Goal: Task Accomplishment & Management: Use online tool/utility

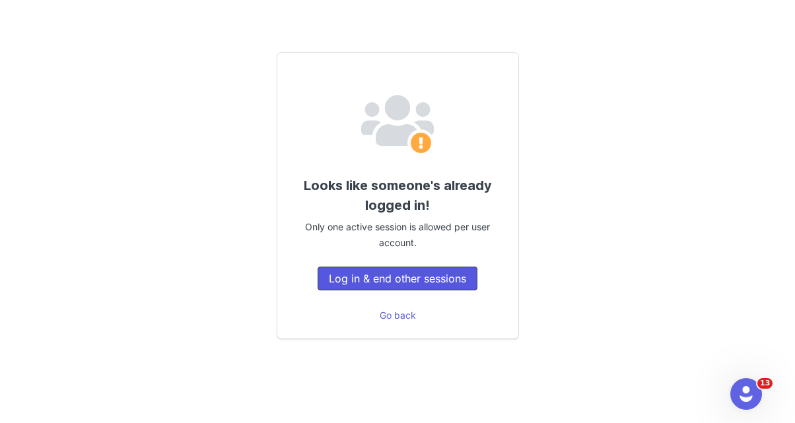
click at [390, 287] on button "Log in & end other sessions" at bounding box center [398, 279] width 160 height 24
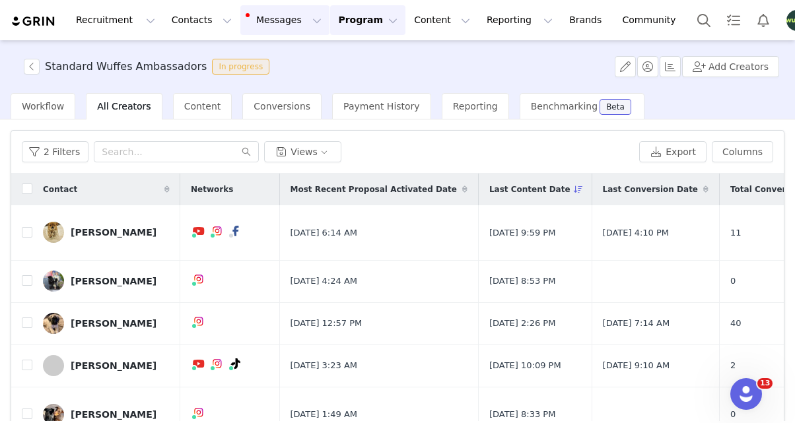
click at [260, 24] on button "Messages Messages" at bounding box center [284, 20] width 89 height 30
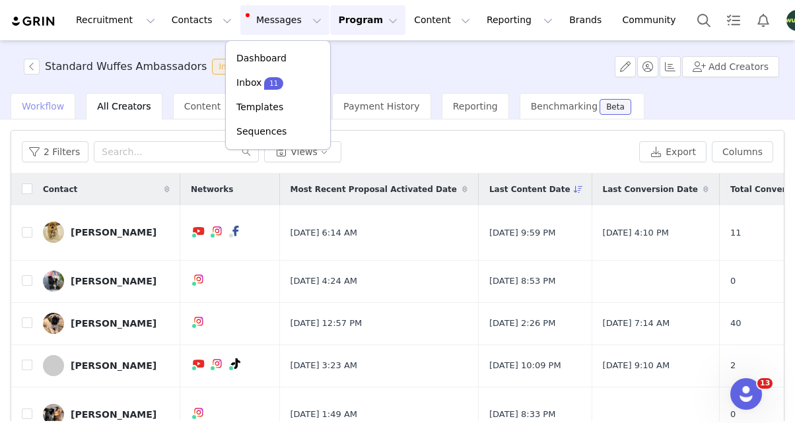
click at [42, 106] on span "Workflow" at bounding box center [43, 106] width 42 height 11
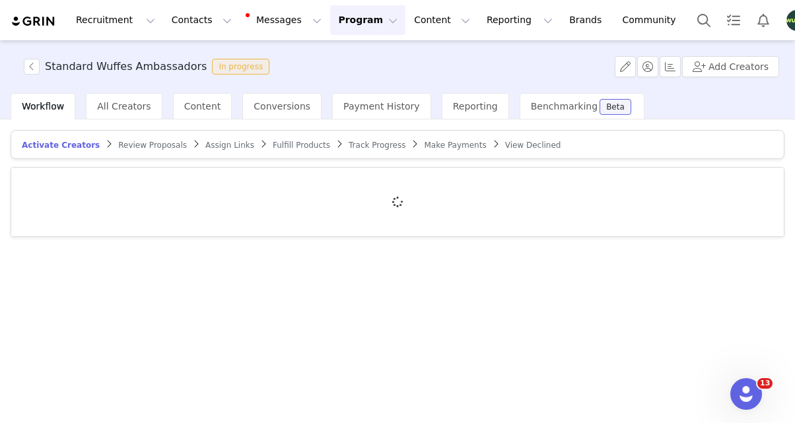
click at [135, 144] on span "Review Proposals" at bounding box center [152, 145] width 69 height 9
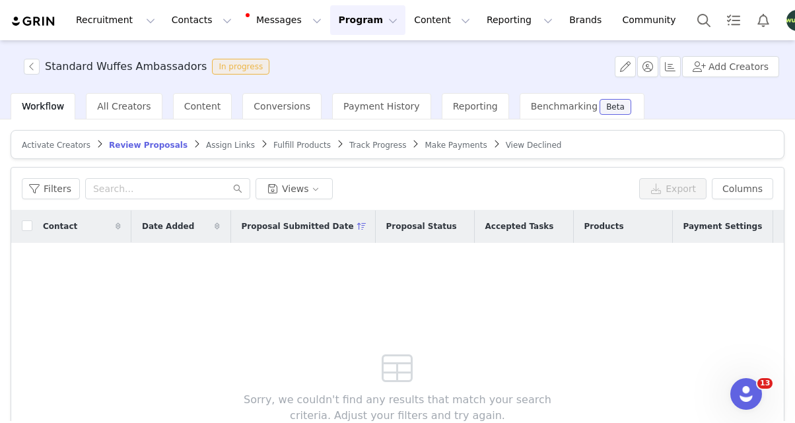
click at [63, 150] on div "Activate Creators" at bounding box center [56, 145] width 69 height 11
click at [61, 149] on div "Activate Creators" at bounding box center [56, 145] width 69 height 11
click at [59, 144] on span "Activate Creators" at bounding box center [56, 145] width 69 height 9
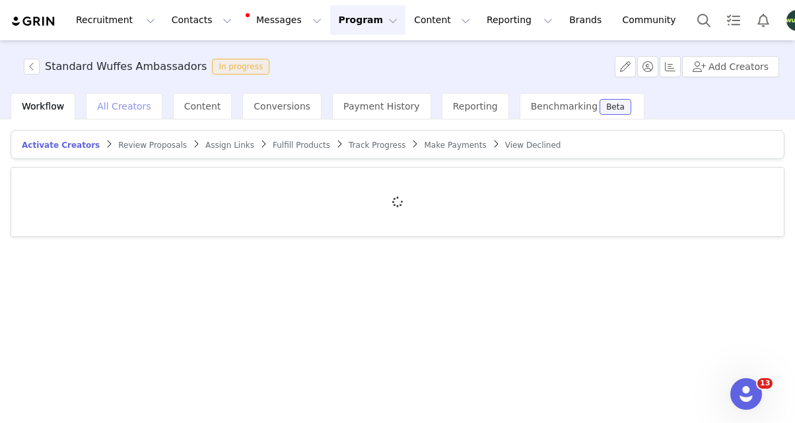
click at [127, 102] on span "All Creators" at bounding box center [123, 106] width 53 height 11
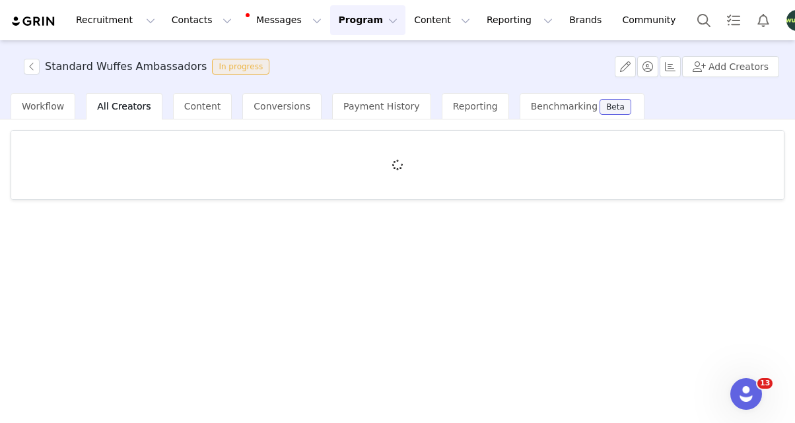
click at [34, 128] on div at bounding box center [397, 271] width 795 height 302
click at [39, 116] on div "Workflow" at bounding box center [43, 106] width 65 height 26
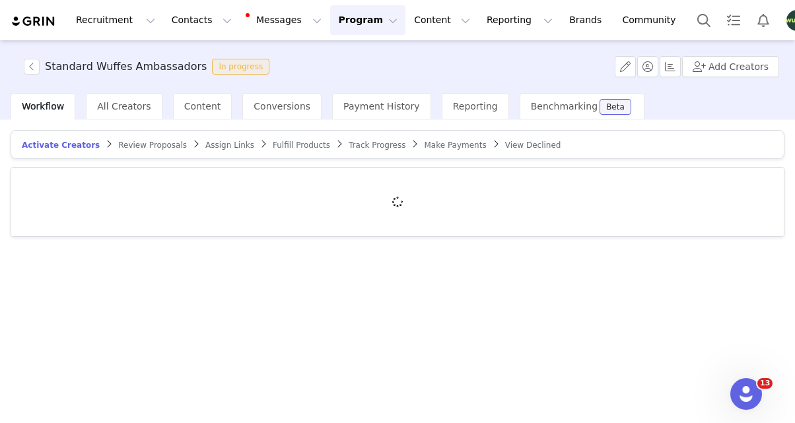
click at [434, 147] on span "Make Payments" at bounding box center [455, 145] width 62 height 9
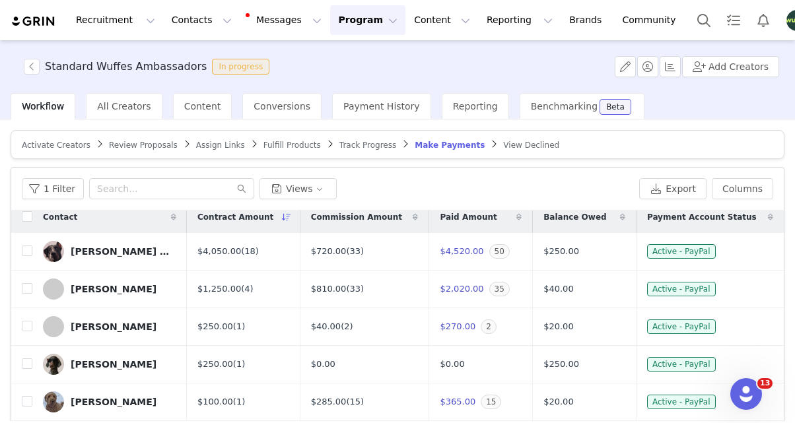
scroll to position [11, 0]
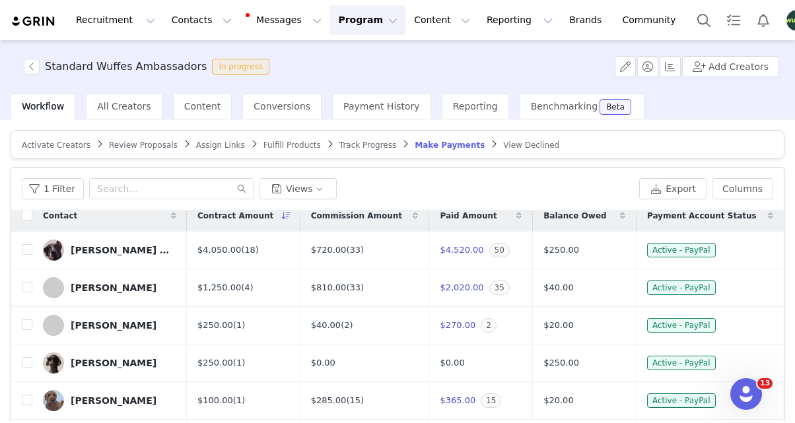
click at [786, 22] on img "Profile" at bounding box center [796, 20] width 21 height 21
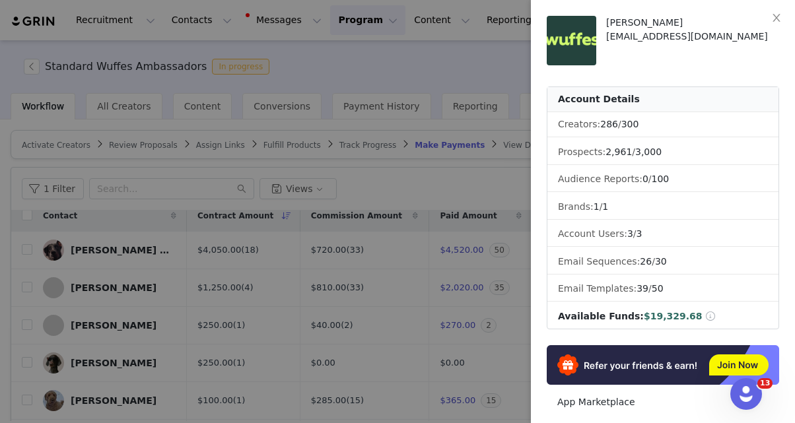
scroll to position [5, 0]
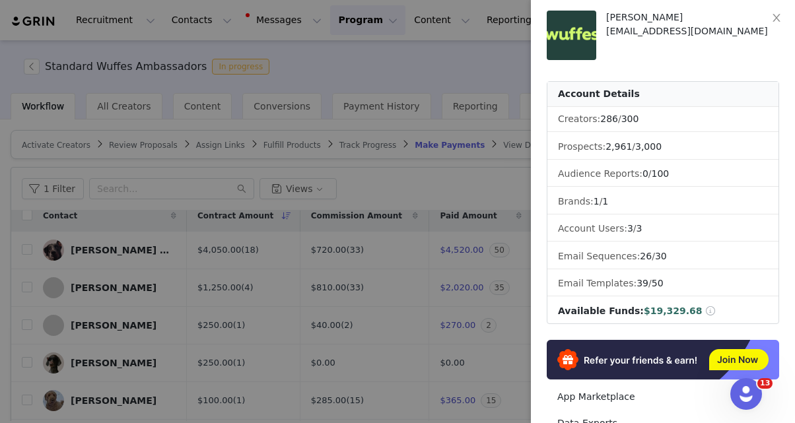
click at [434, 64] on div at bounding box center [397, 211] width 795 height 423
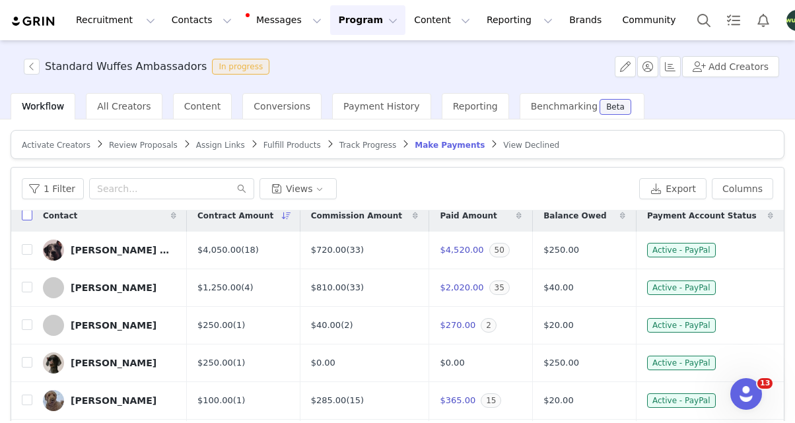
click at [28, 217] on input "checkbox" at bounding box center [27, 215] width 11 height 11
checkbox input "true"
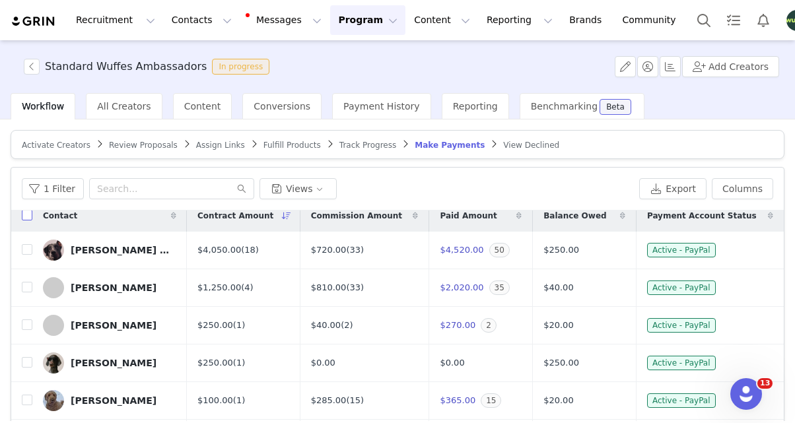
checkbox input "true"
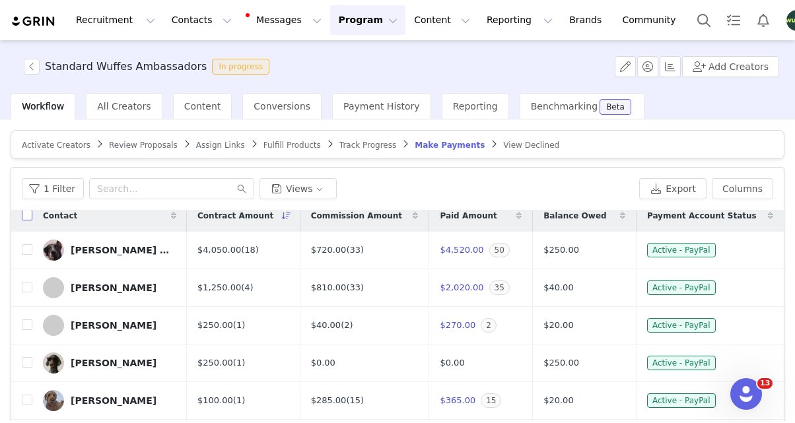
checkbox input "true"
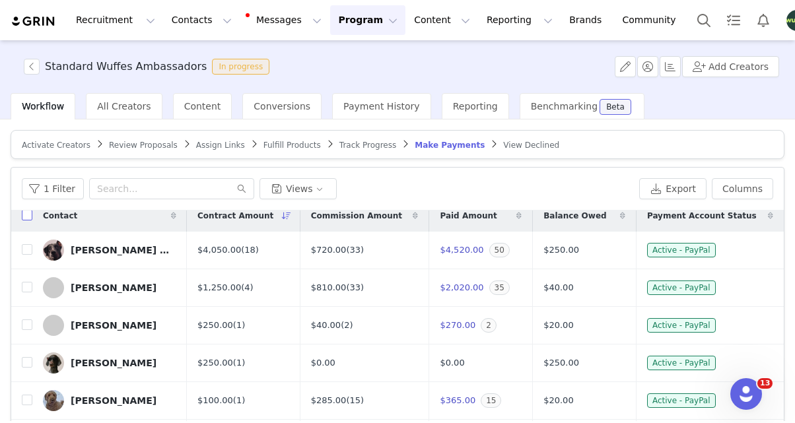
checkbox input "true"
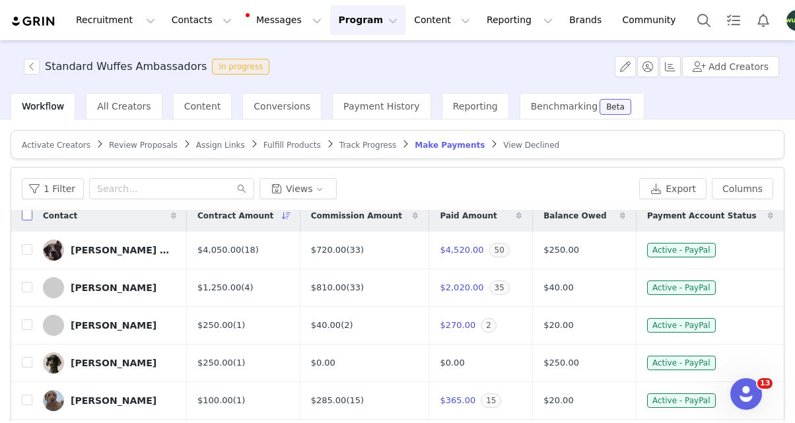
checkbox input "true"
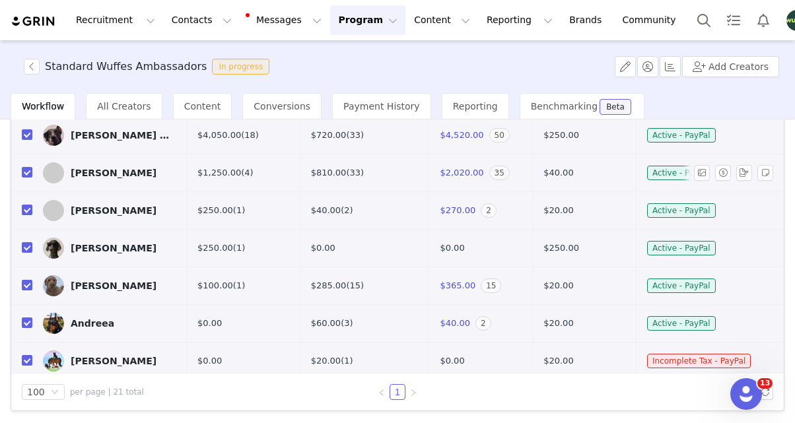
scroll to position [0, 0]
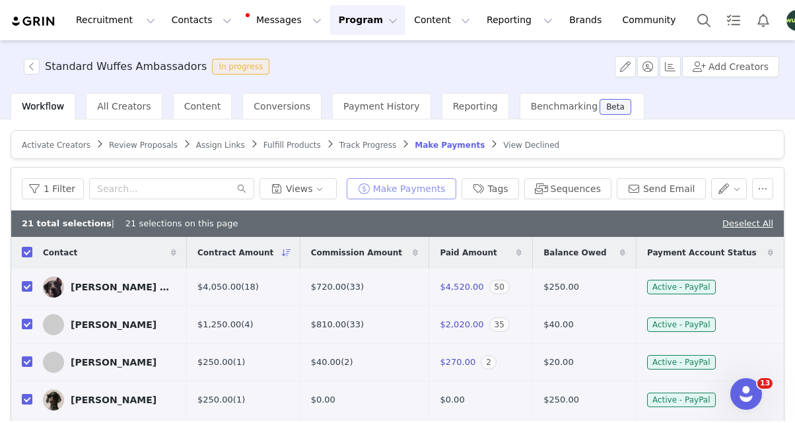
click at [437, 195] on button "Make Payments" at bounding box center [402, 188] width 110 height 21
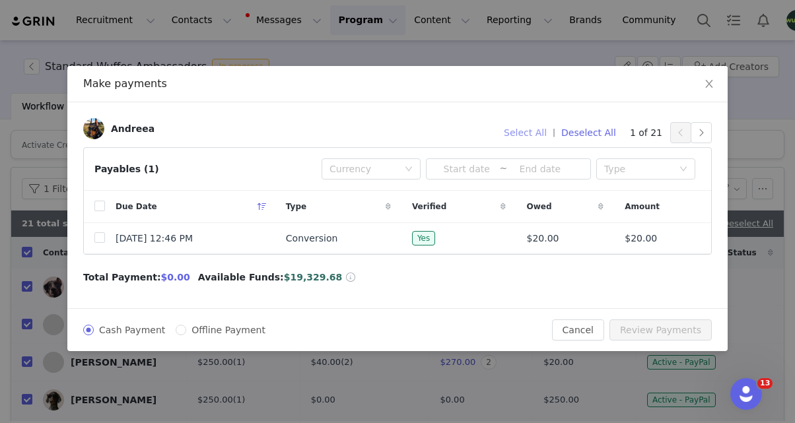
click at [541, 131] on button "Select All" at bounding box center [525, 132] width 55 height 21
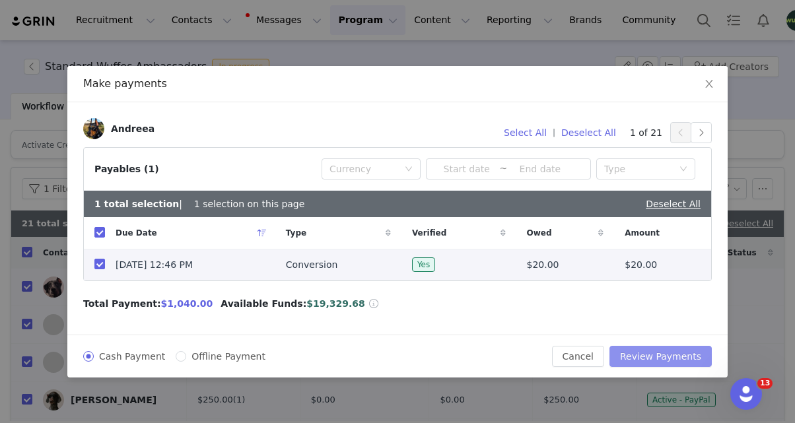
click at [666, 351] on button "Review Payments" at bounding box center [660, 356] width 102 height 21
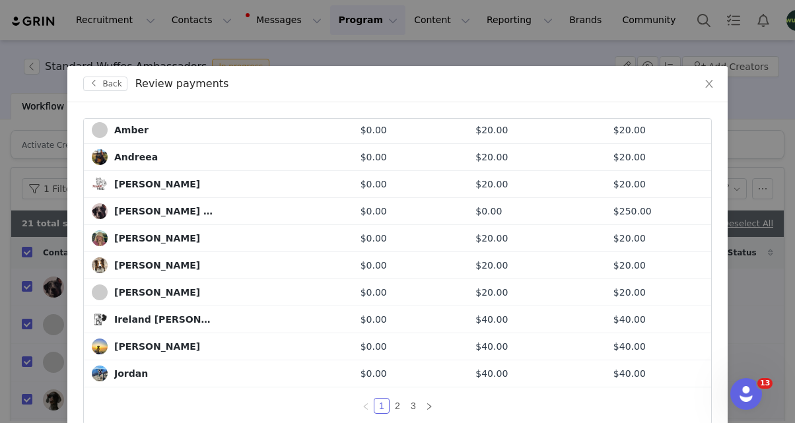
scroll to position [114, 0]
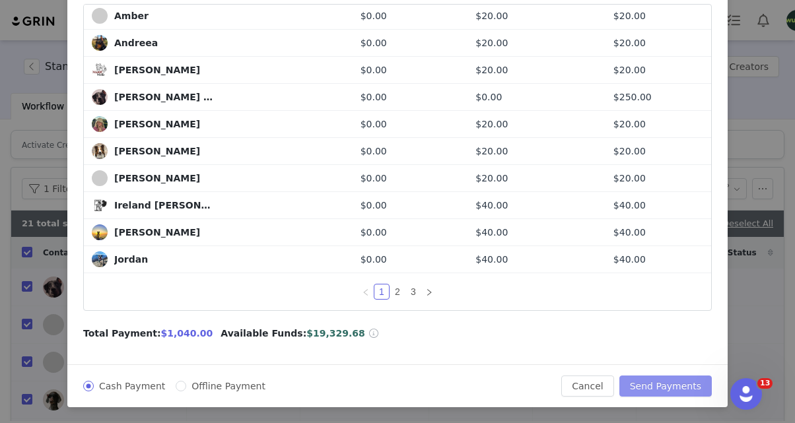
click at [659, 394] on button "Send Payments" at bounding box center [665, 386] width 92 height 21
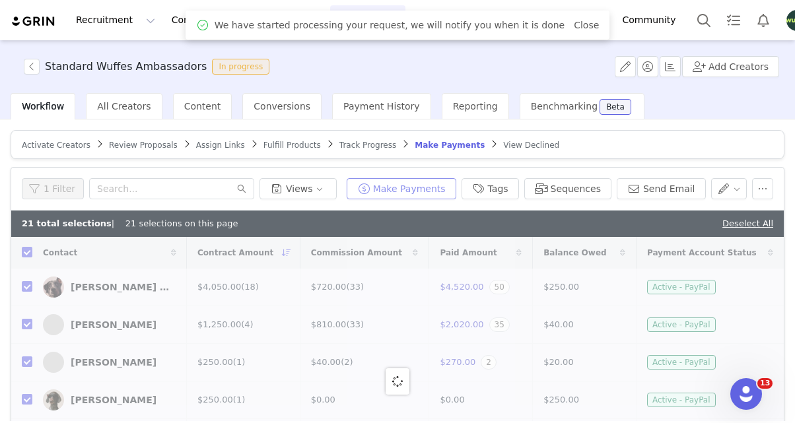
scroll to position [48, 0]
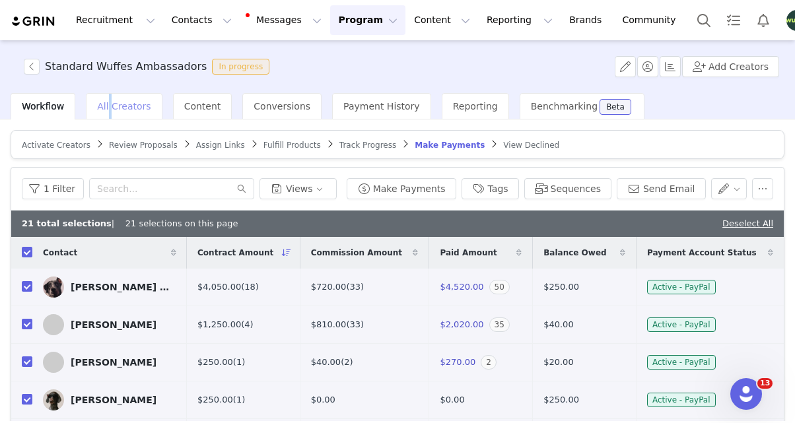
click at [106, 118] on div "All Creators" at bounding box center [124, 106] width 76 height 26
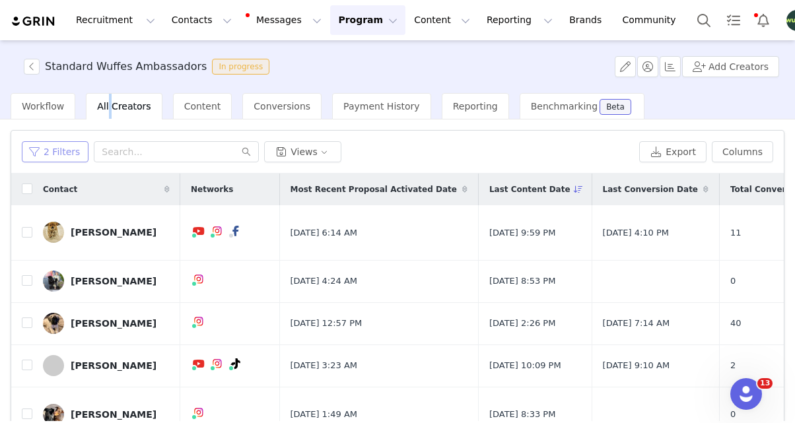
click at [48, 159] on button "2 Filters" at bounding box center [55, 151] width 67 height 21
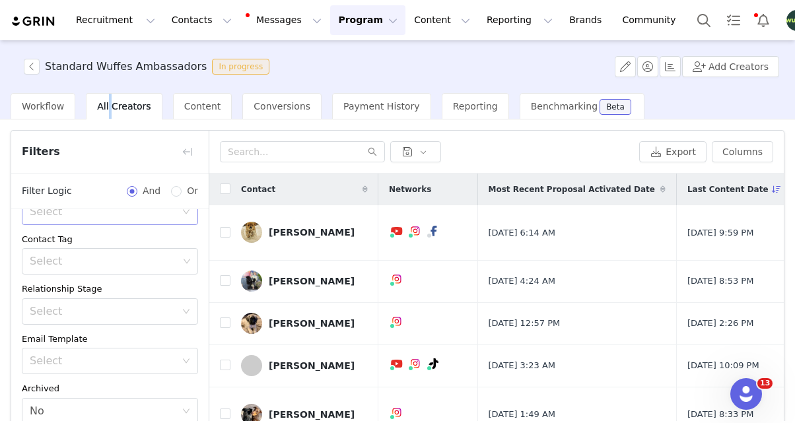
scroll to position [116, 0]
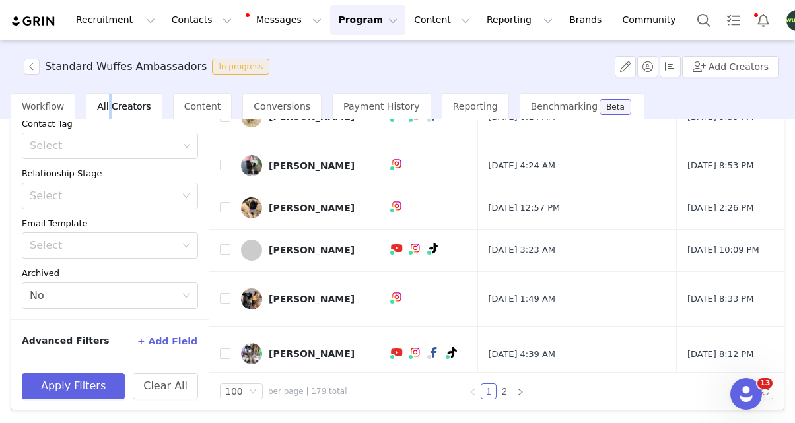
click at [173, 341] on button "+ Add Field" at bounding box center [167, 341] width 61 height 21
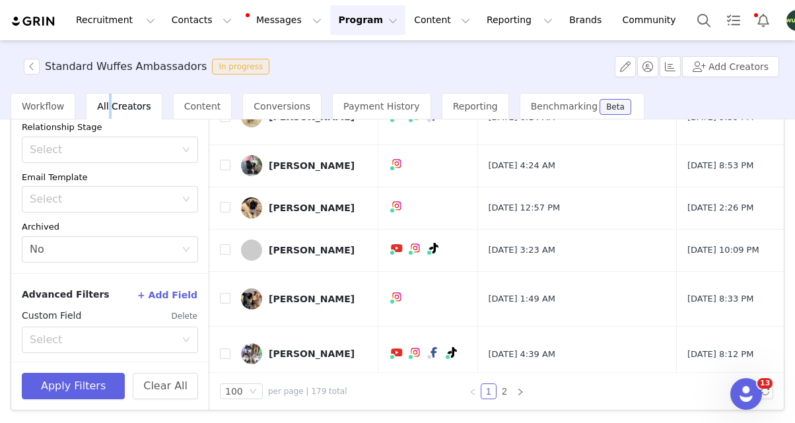
scroll to position [189, 0]
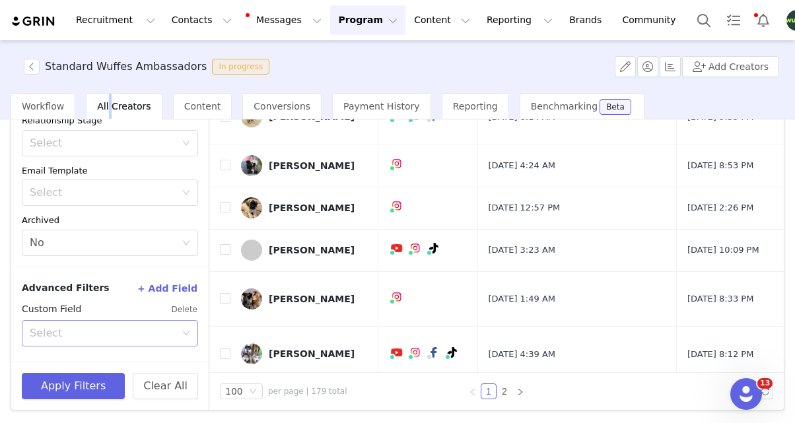
click at [155, 324] on div "Select" at bounding box center [106, 333] width 152 height 25
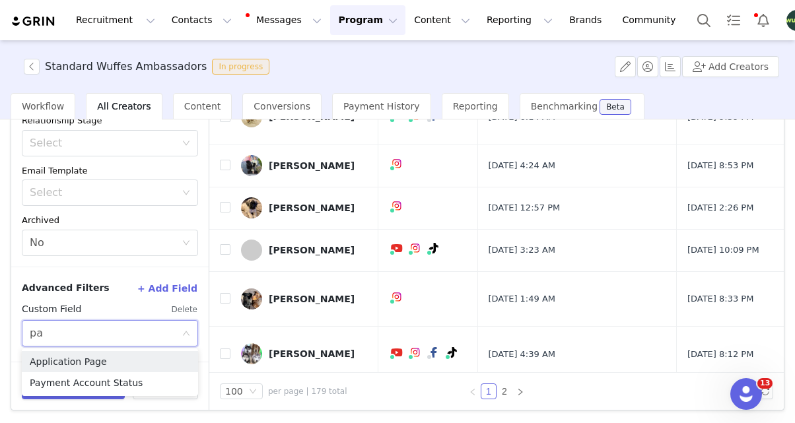
type input "pay"
click at [88, 359] on li "Payment Account Status" at bounding box center [110, 361] width 176 height 21
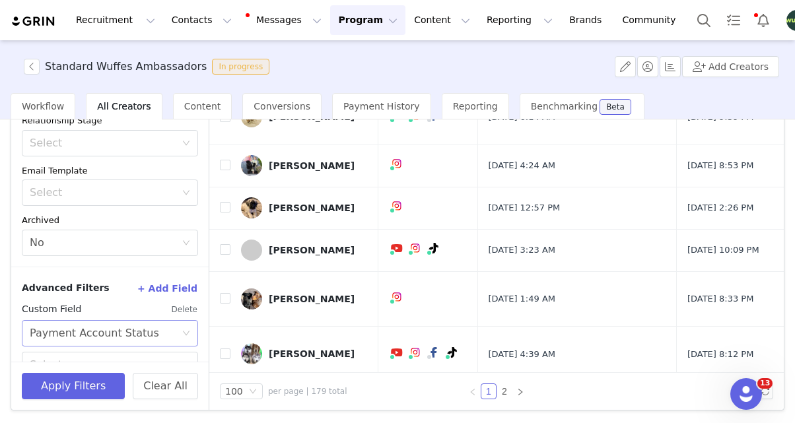
scroll to position [216, 0]
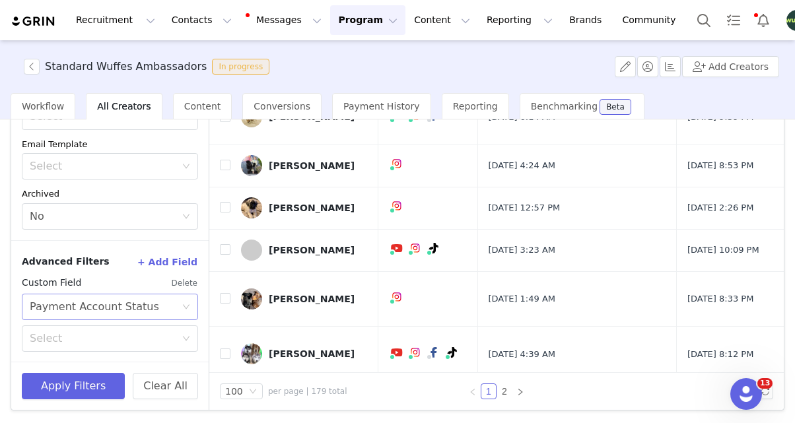
click at [91, 334] on div "Select" at bounding box center [103, 338] width 146 height 13
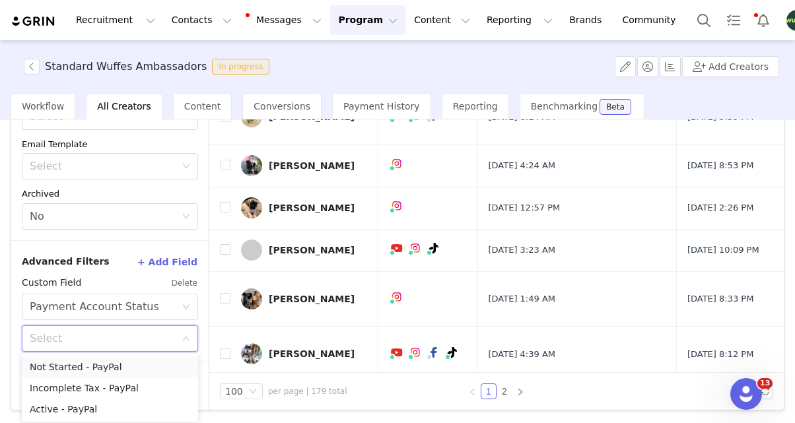
click at [90, 366] on li "Not Started - PayPal" at bounding box center [110, 367] width 176 height 21
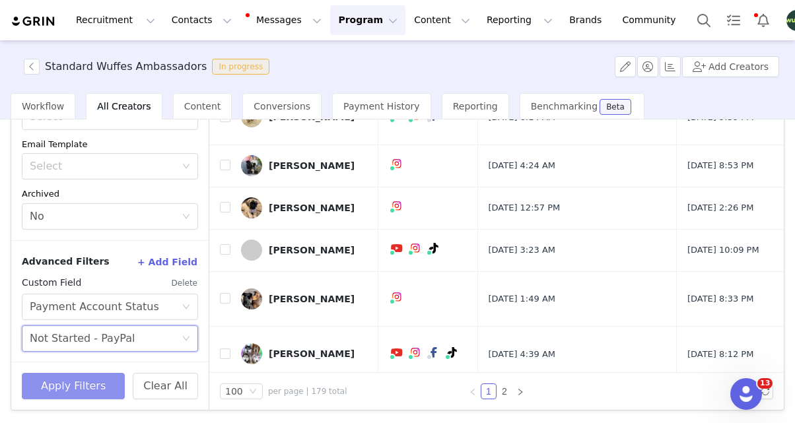
click at [77, 385] on button "Apply Filters" at bounding box center [73, 386] width 103 height 26
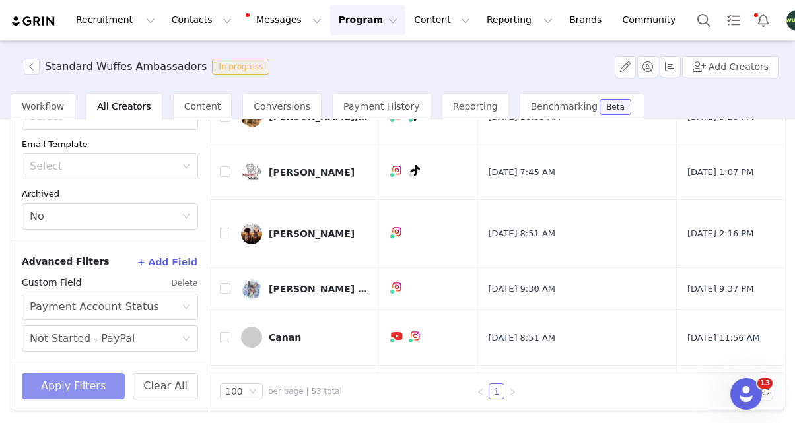
scroll to position [0, 0]
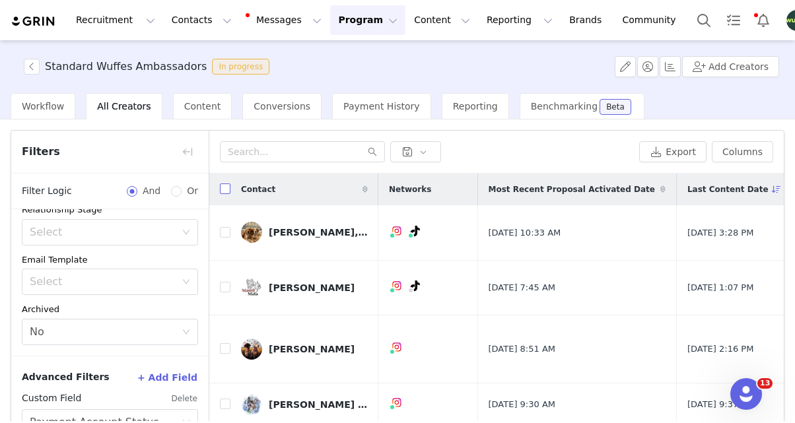
click at [224, 191] on input "checkbox" at bounding box center [225, 189] width 11 height 11
checkbox input "true"
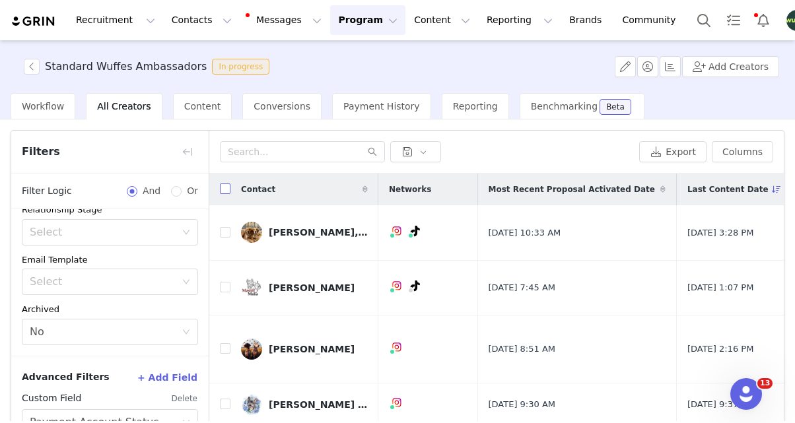
checkbox input "true"
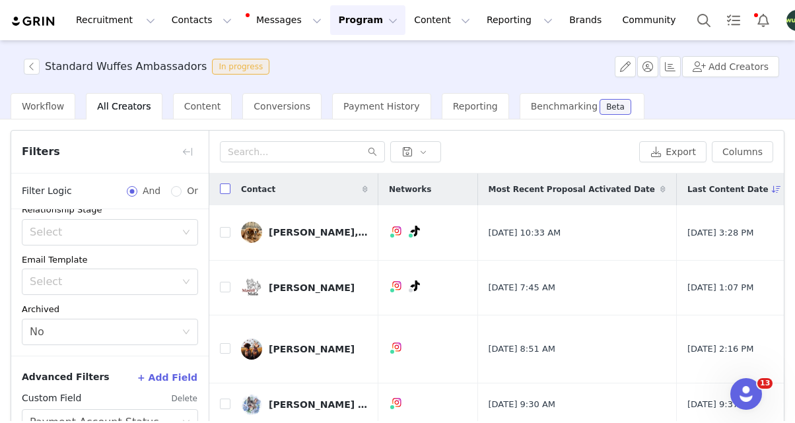
checkbox input "true"
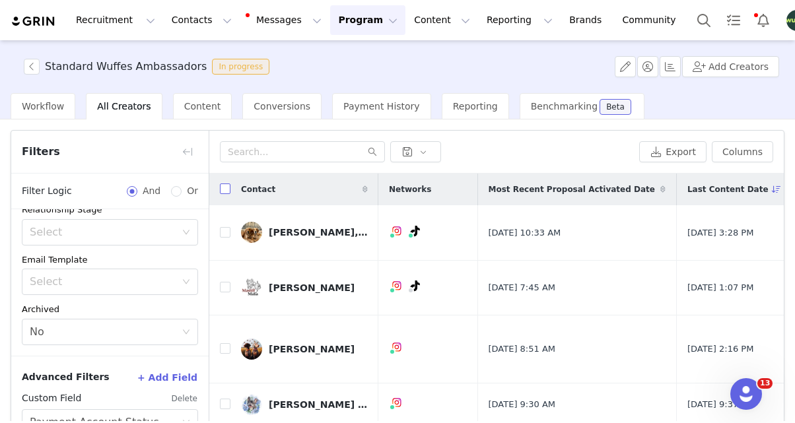
checkbox input "true"
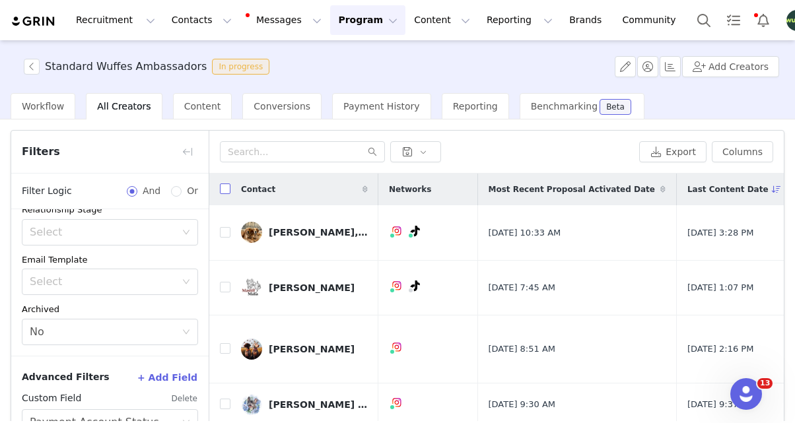
checkbox input "true"
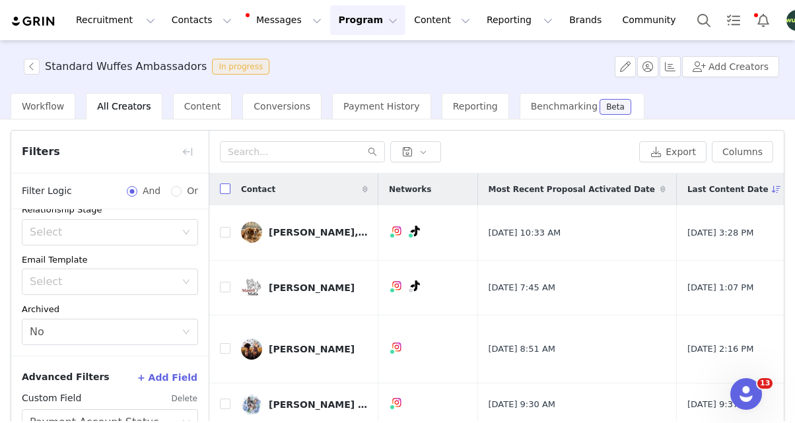
checkbox input "true"
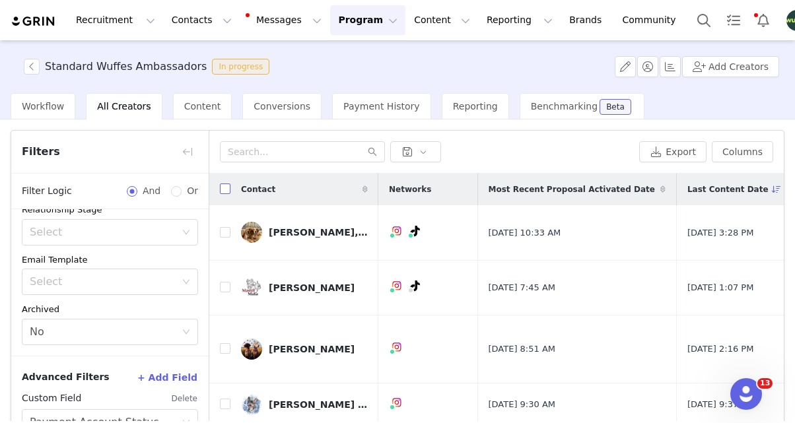
checkbox input "true"
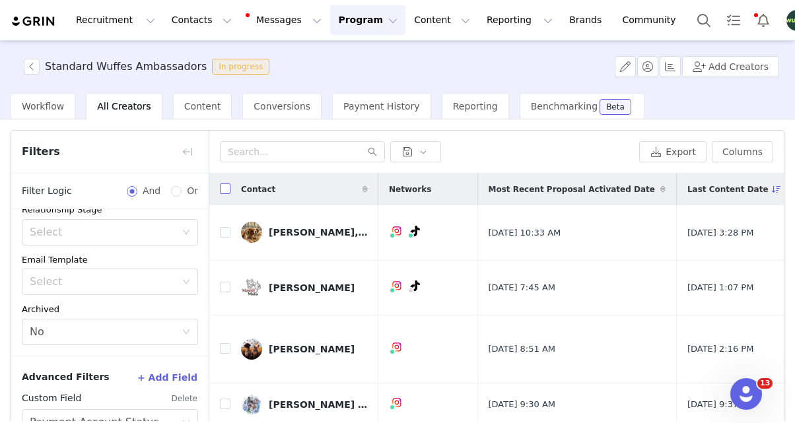
checkbox input "true"
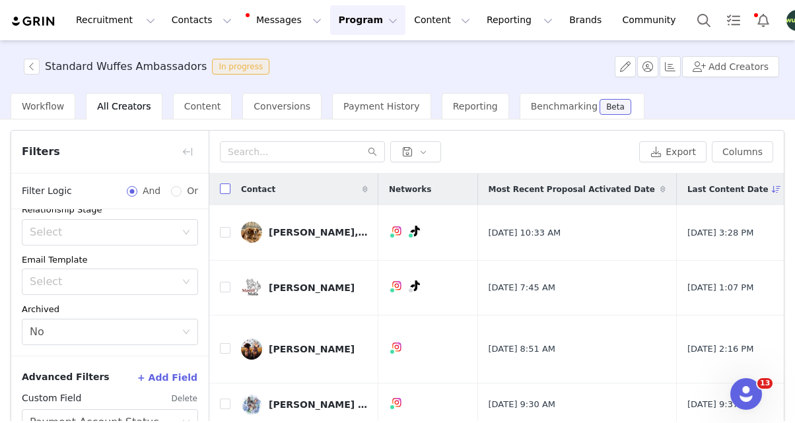
checkbox input "true"
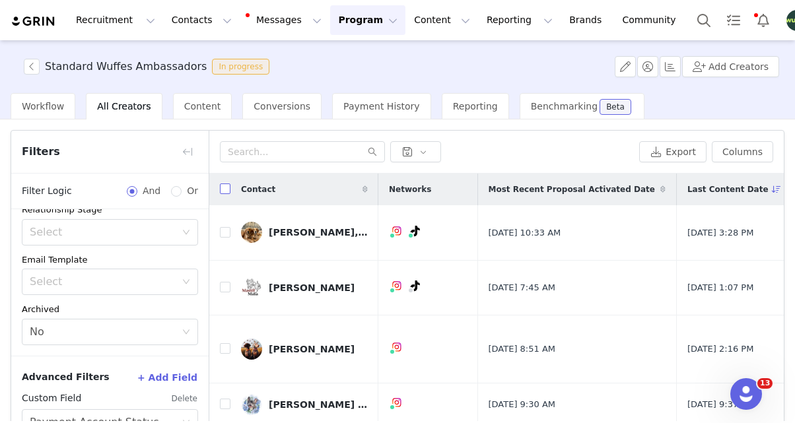
checkbox input "true"
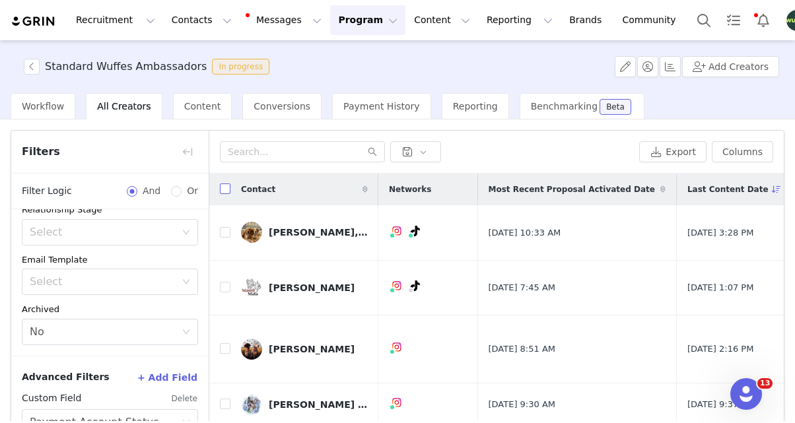
checkbox input "true"
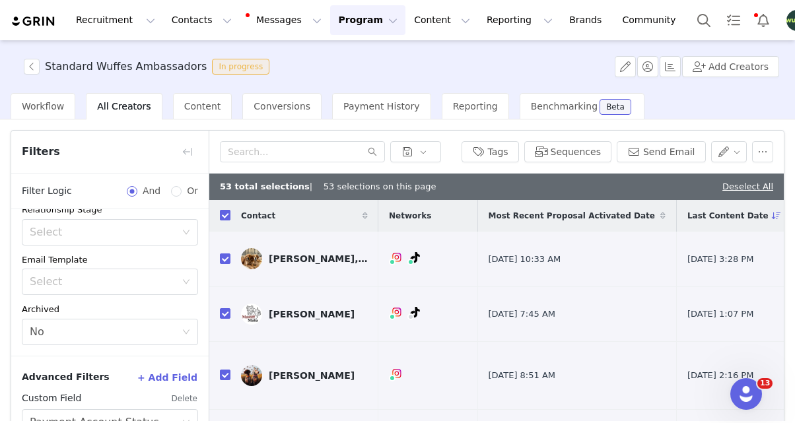
click at [226, 218] on input "checkbox" at bounding box center [225, 215] width 11 height 11
checkbox input "false"
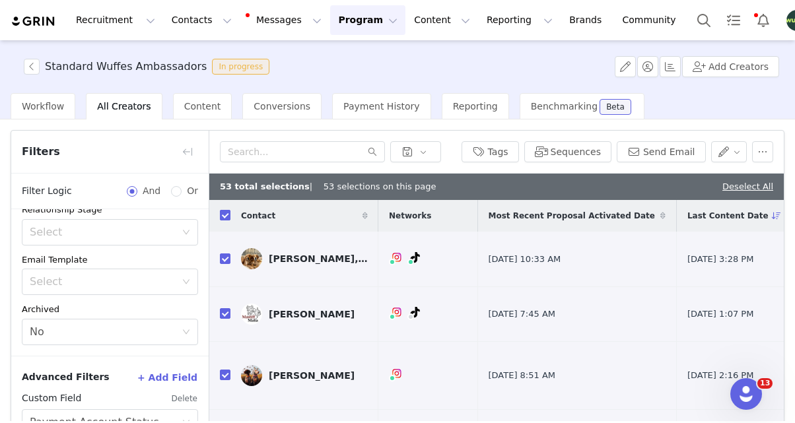
checkbox input "false"
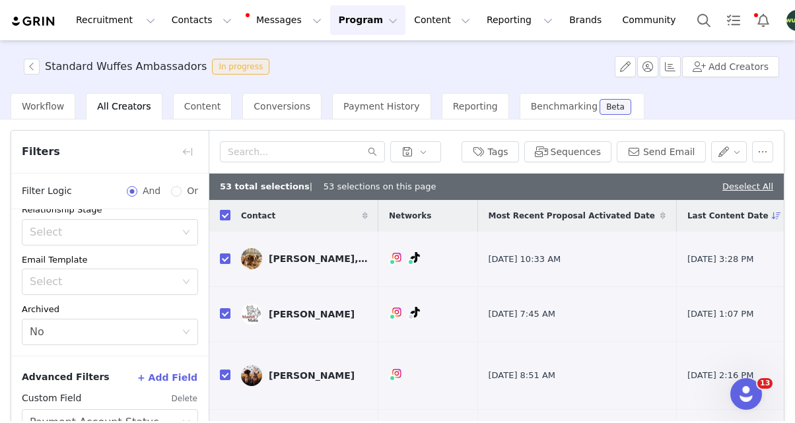
checkbox input "false"
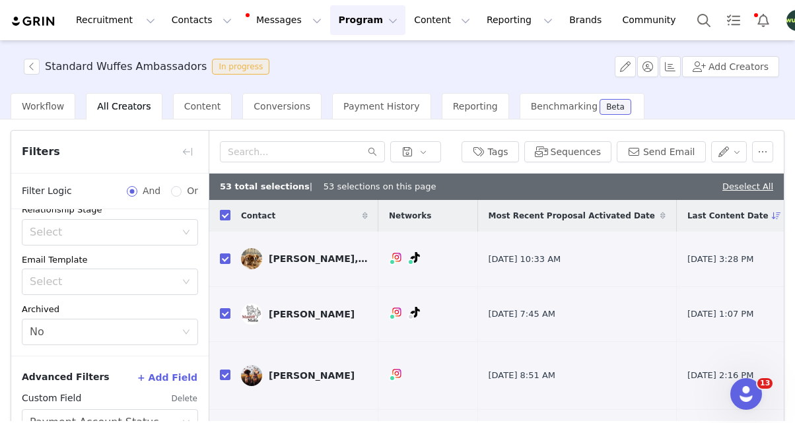
checkbox input "false"
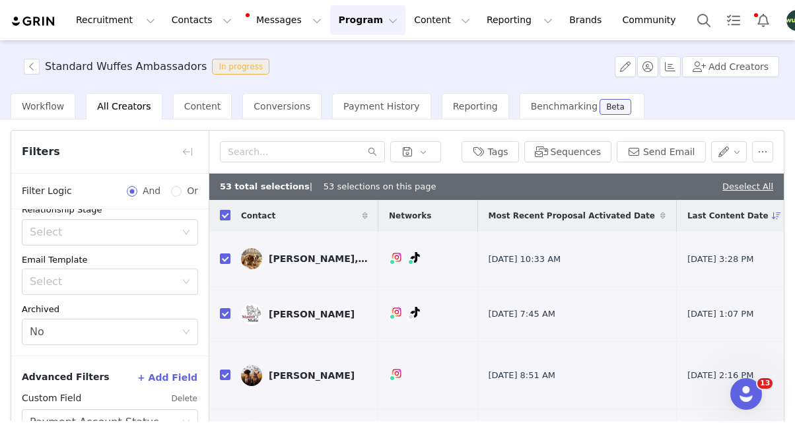
checkbox input "false"
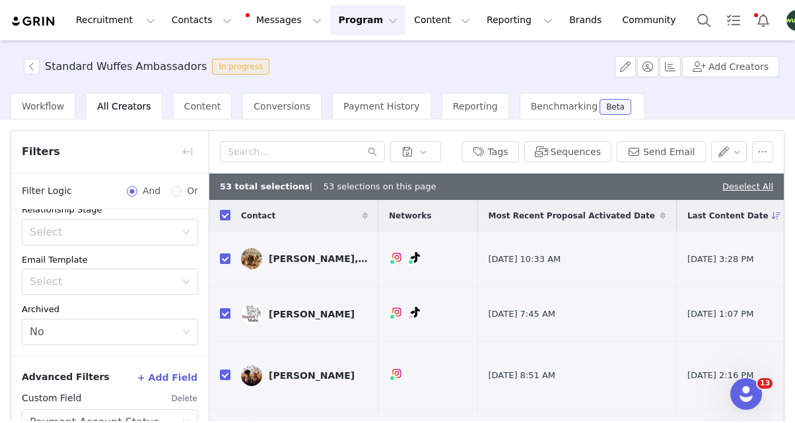
checkbox input "false"
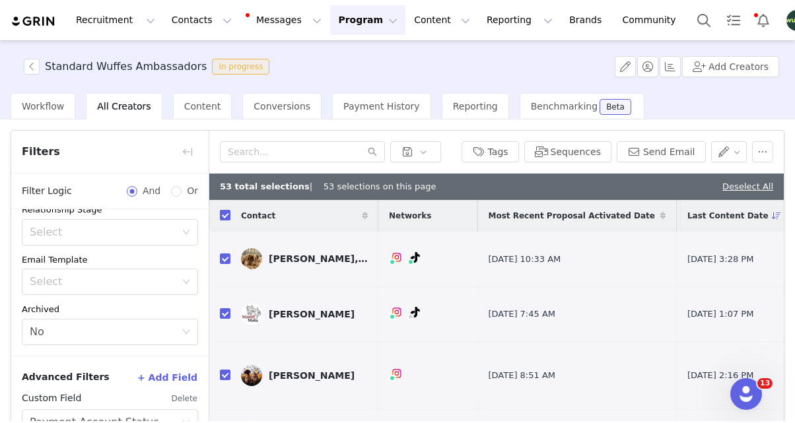
checkbox input "false"
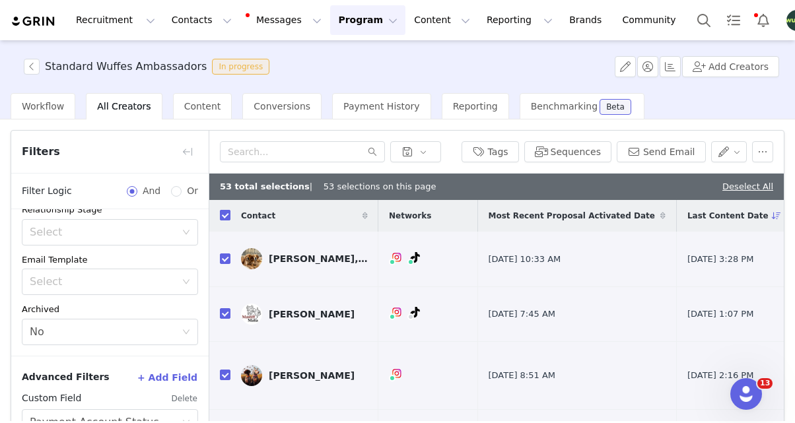
checkbox input "false"
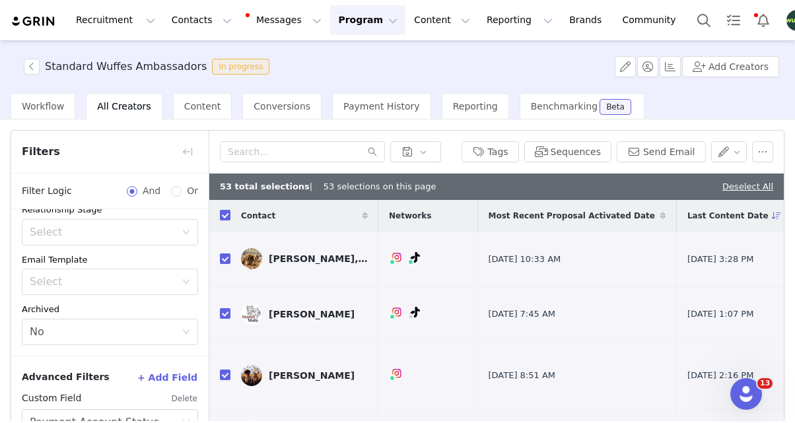
checkbox input "false"
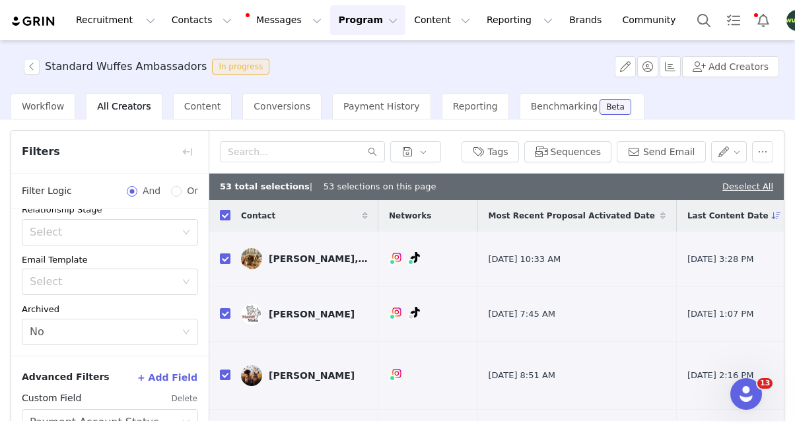
checkbox input "false"
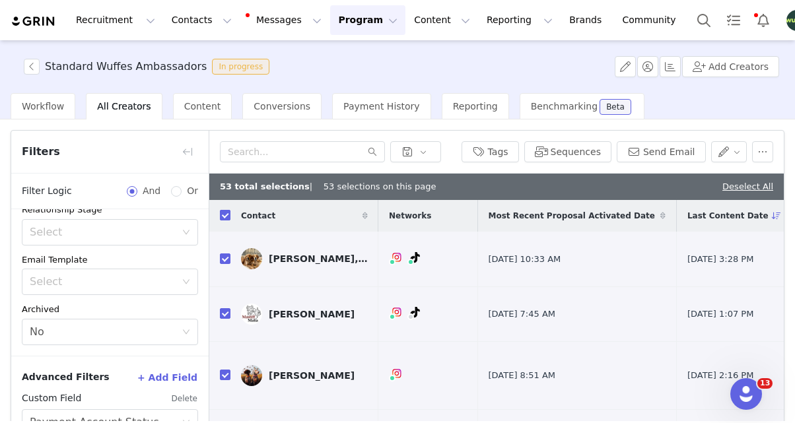
checkbox input "false"
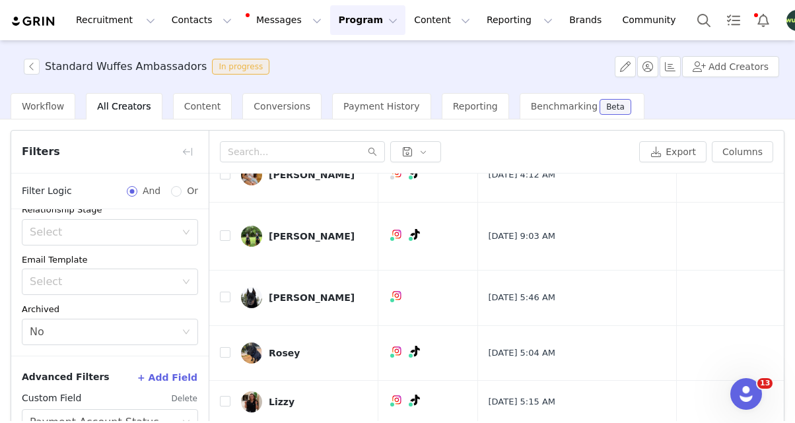
scroll to position [116, 0]
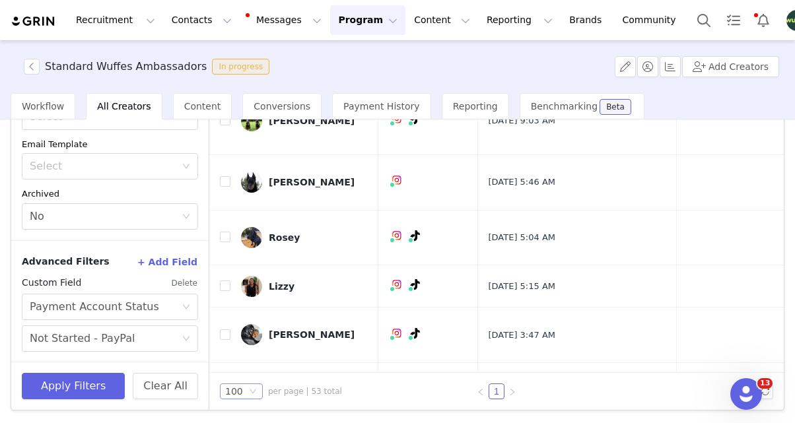
click at [242, 398] on div "100" at bounding box center [234, 391] width 18 height 15
click at [252, 329] on li "25" at bounding box center [241, 325] width 43 height 21
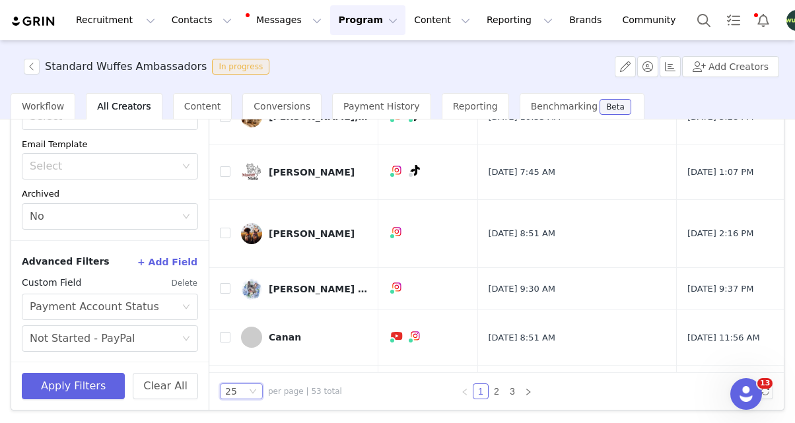
scroll to position [0, 0]
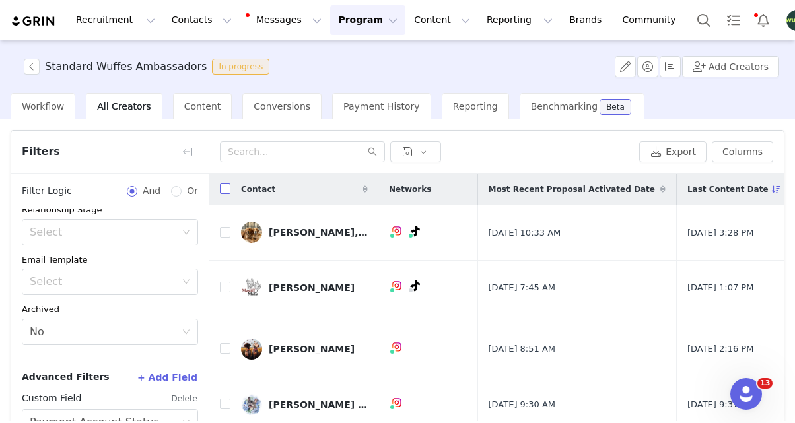
click at [224, 188] on input "checkbox" at bounding box center [225, 189] width 11 height 11
checkbox input "true"
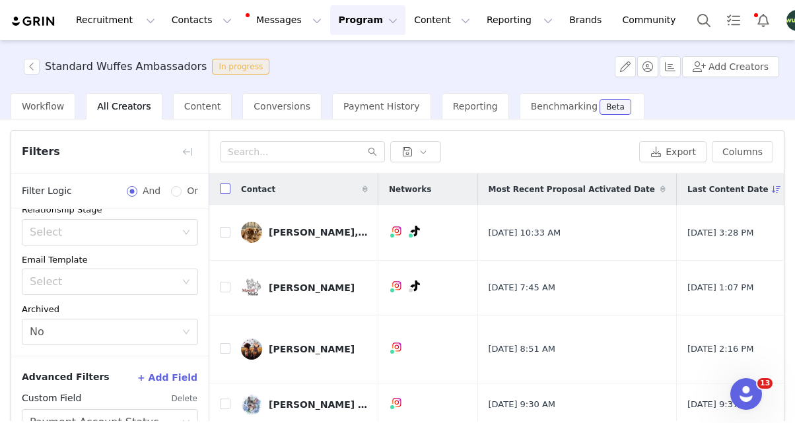
checkbox input "true"
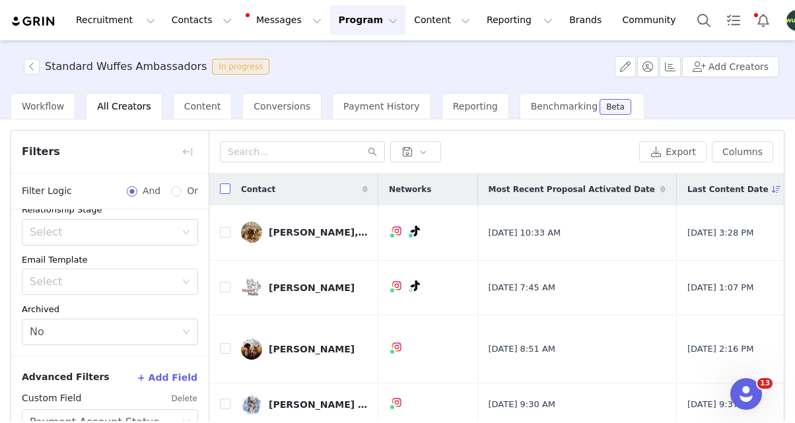
checkbox input "true"
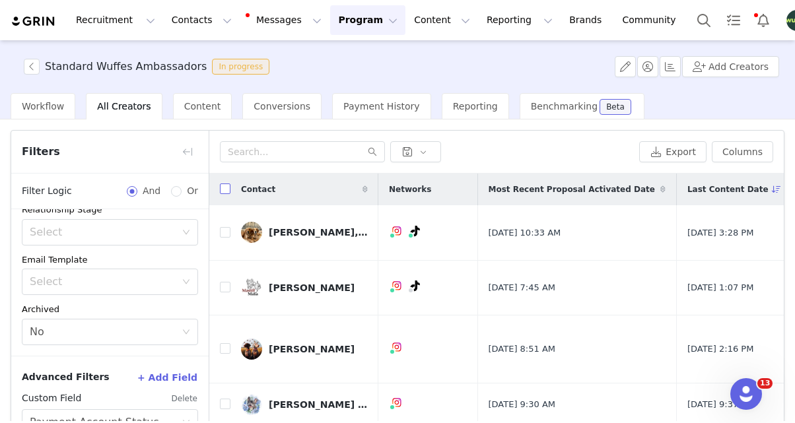
checkbox input "true"
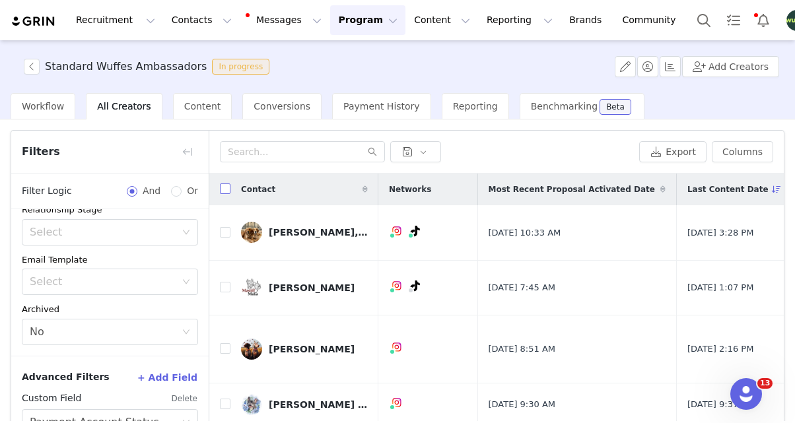
checkbox input "true"
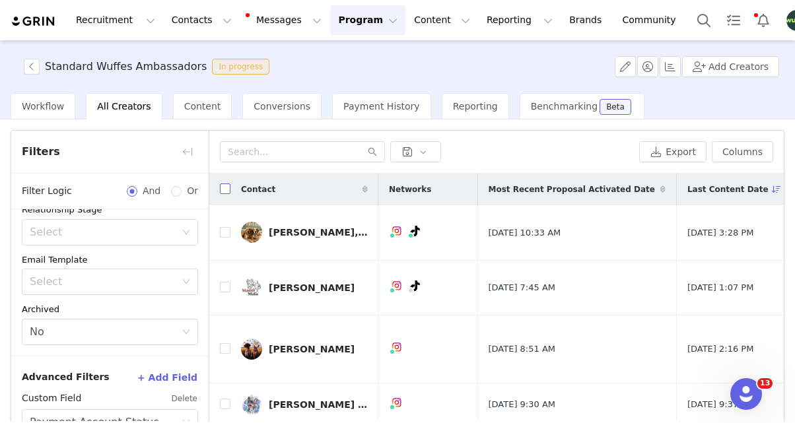
checkbox input "true"
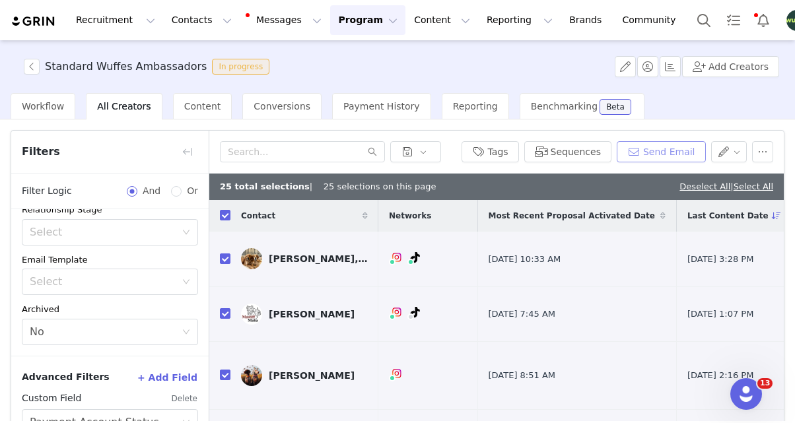
click at [660, 156] on button "Send Email" at bounding box center [661, 151] width 89 height 21
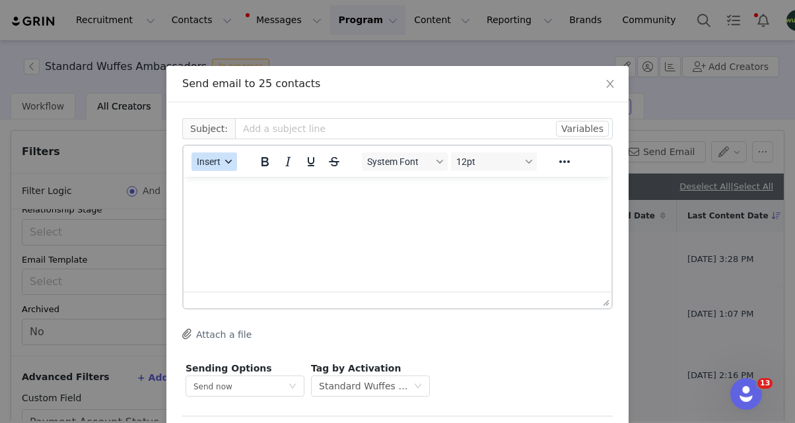
click at [200, 162] on span "Insert" at bounding box center [209, 161] width 24 height 11
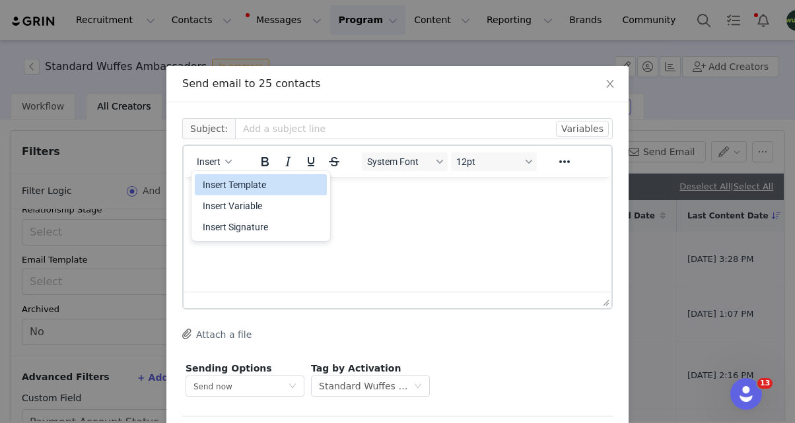
click at [215, 182] on div "Insert Template" at bounding box center [262, 185] width 119 height 16
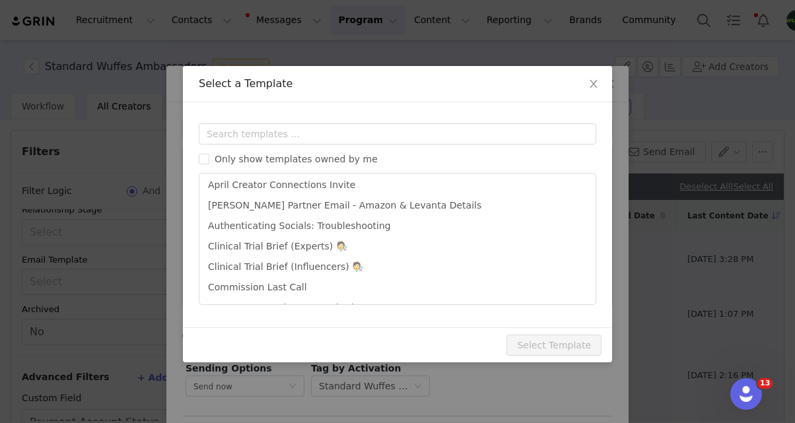
scroll to position [85, 0]
click at [292, 127] on input "text" at bounding box center [397, 133] width 397 height 21
type input "["
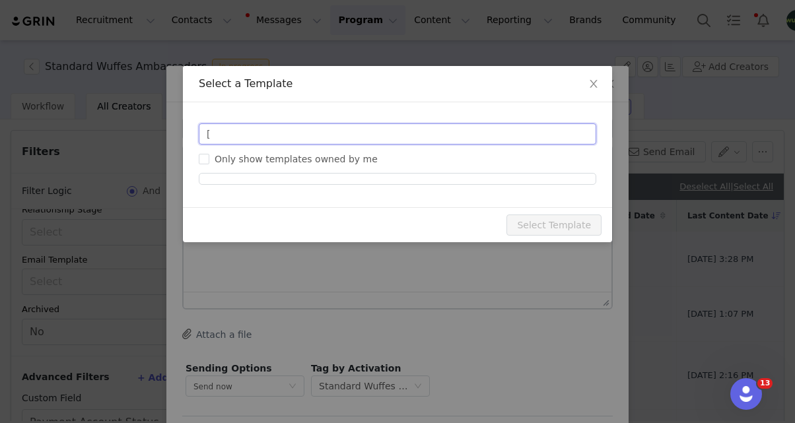
scroll to position [0, 0]
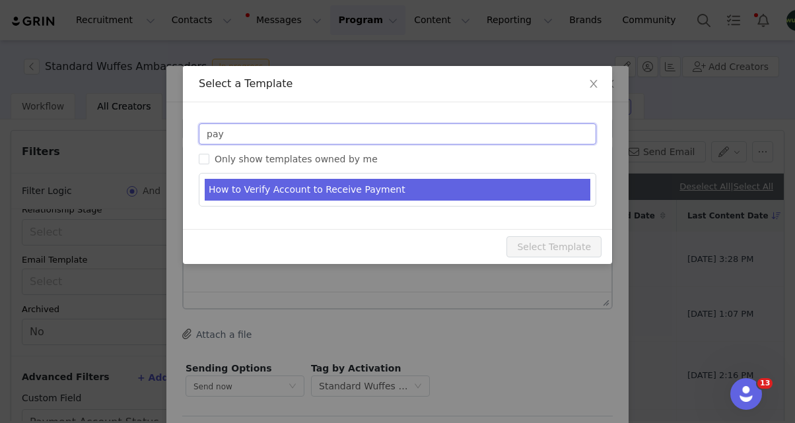
type input "pay"
type input "Do You Have Your Payments Set Up?"
click at [354, 187] on li "How to Verify Account to Receive Payment" at bounding box center [398, 190] width 386 height 22
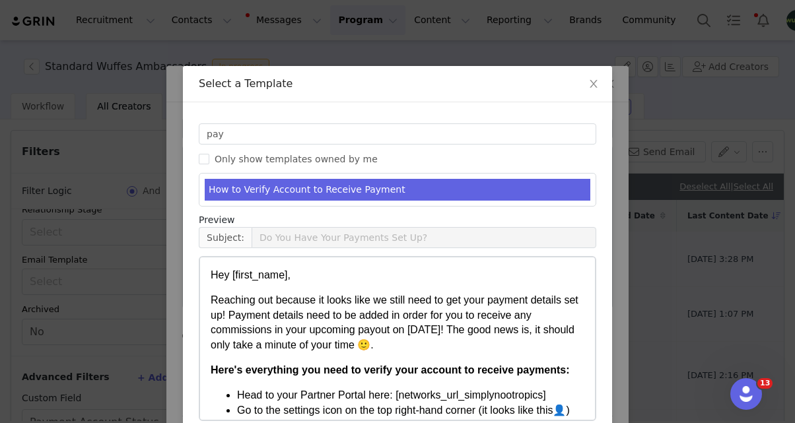
scroll to position [65, 0]
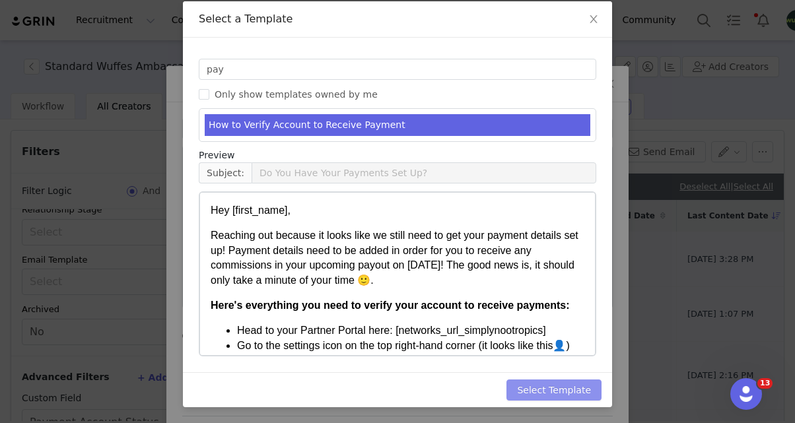
click at [569, 383] on button "Select Template" at bounding box center [553, 390] width 95 height 21
type input "Do You Have Your Payments Set Up?"
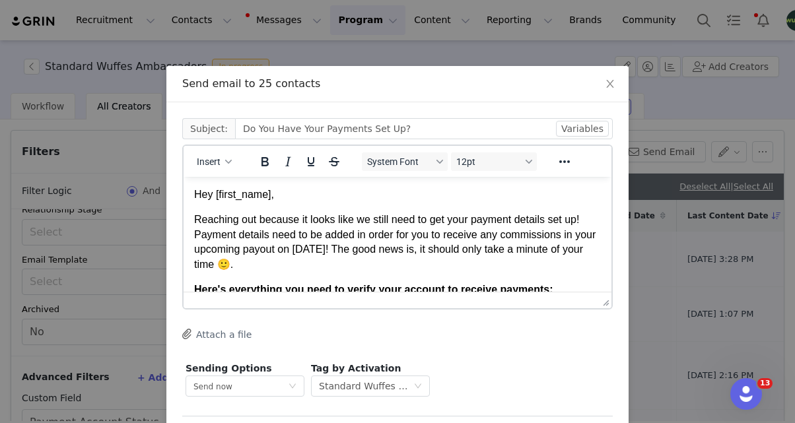
scroll to position [0, 0]
click at [539, 253] on p "Reaching out because it looks like we still need to get your payment details se…" at bounding box center [397, 242] width 407 height 59
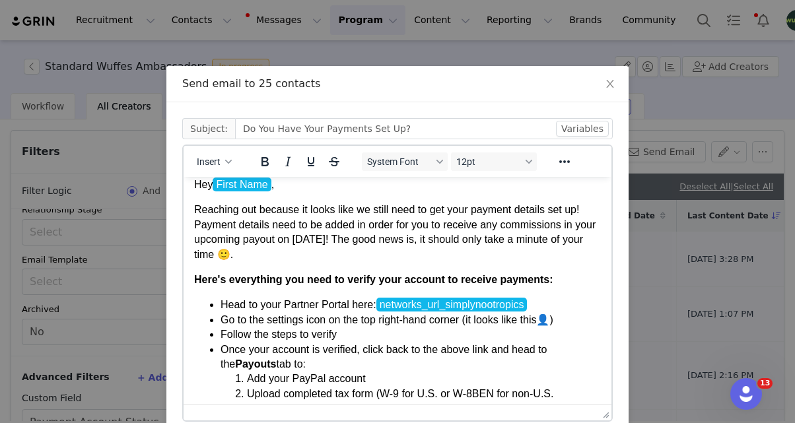
drag, startPoint x: 605, startPoint y: 300, endPoint x: 605, endPoint y: 447, distance: 146.6
click at [605, 423] on html "Recruitment Recruitment Creator Search Curated Lists Landing Pages Web Extensio…" at bounding box center [397, 211] width 795 height 423
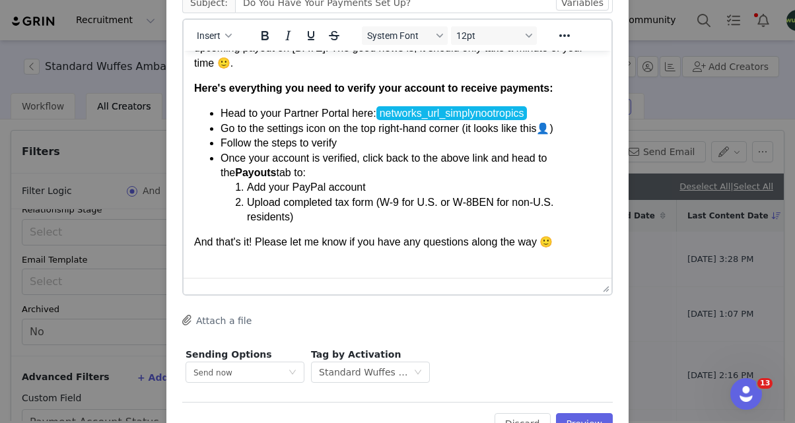
scroll to position [130, 0]
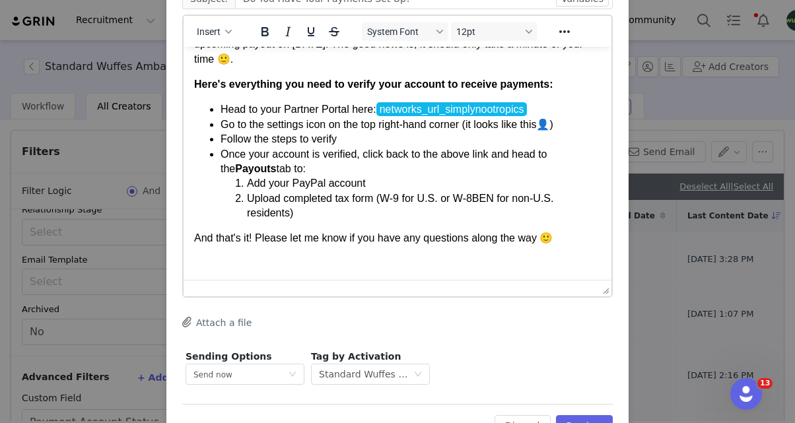
drag, startPoint x: 607, startPoint y: 287, endPoint x: 607, endPoint y: 361, distance: 73.9
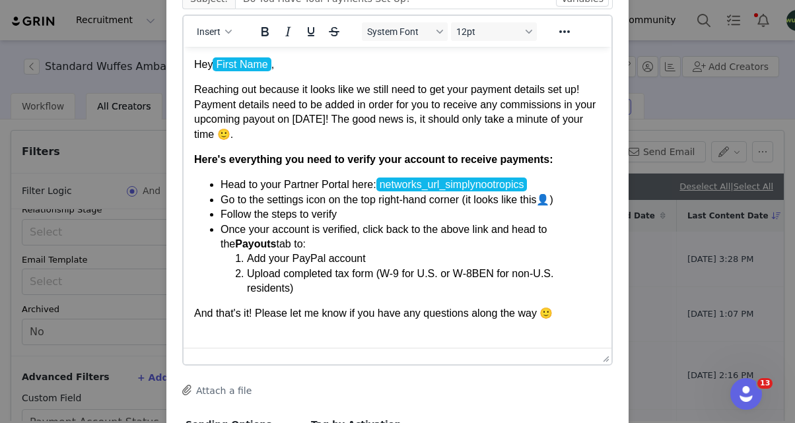
scroll to position [55, 0]
